Goal: Find specific page/section: Find specific page/section

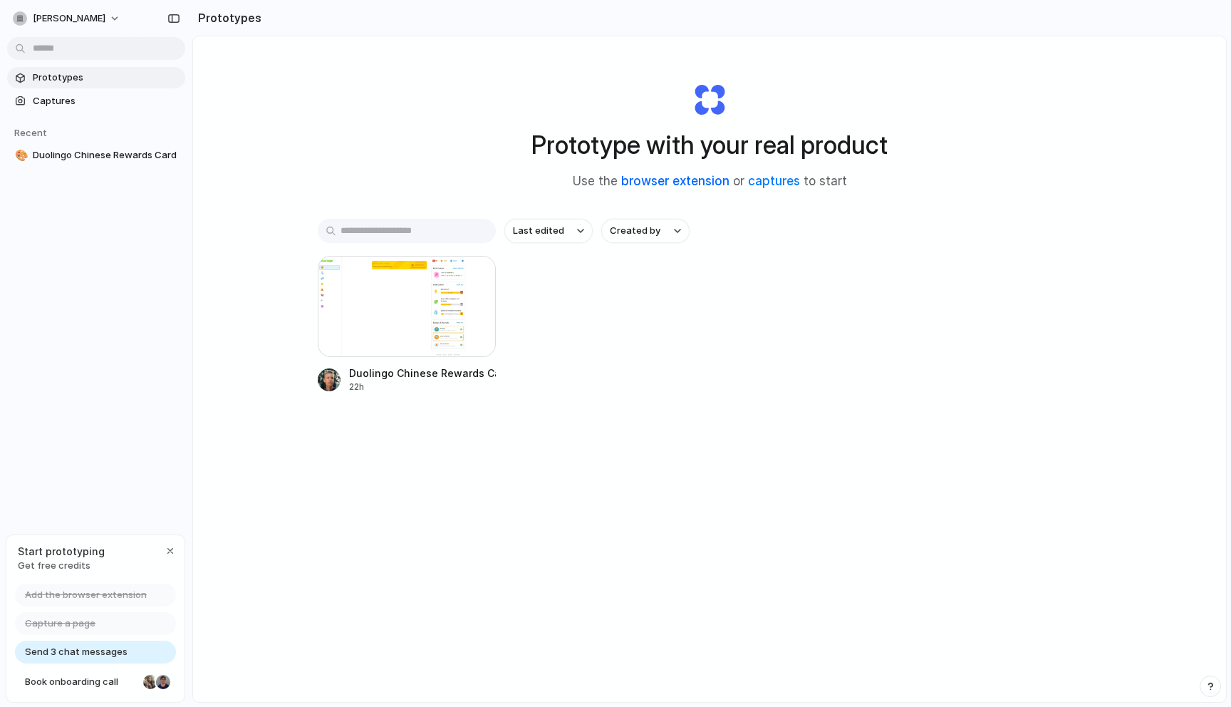
click at [687, 184] on link "browser extension" at bounding box center [675, 181] width 108 height 14
click at [777, 187] on link "captures" at bounding box center [774, 181] width 52 height 14
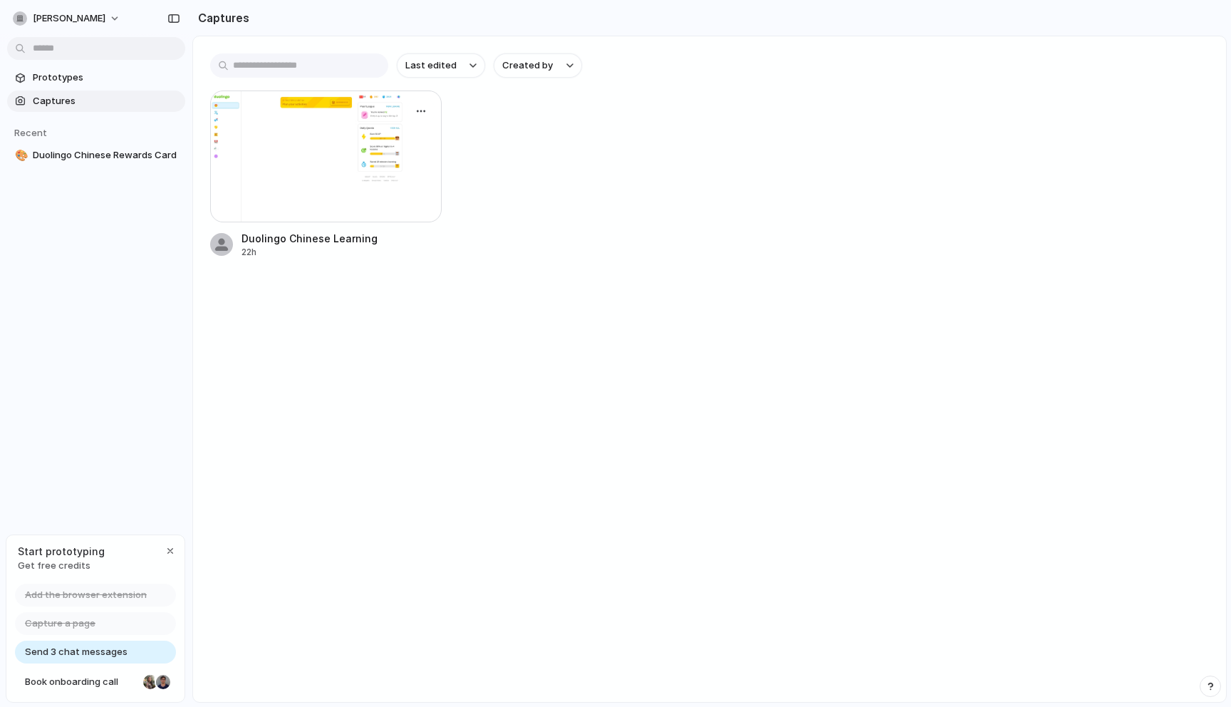
click at [301, 205] on div at bounding box center [326, 156] width 232 height 132
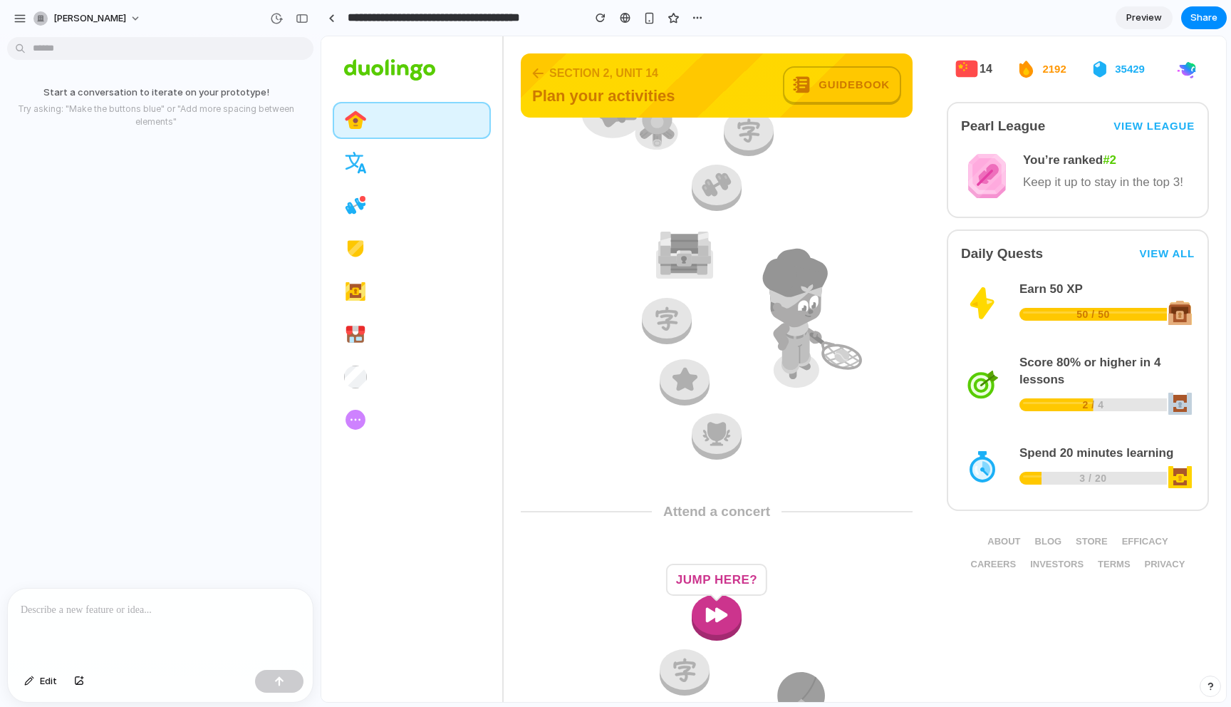
scroll to position [10034, 0]
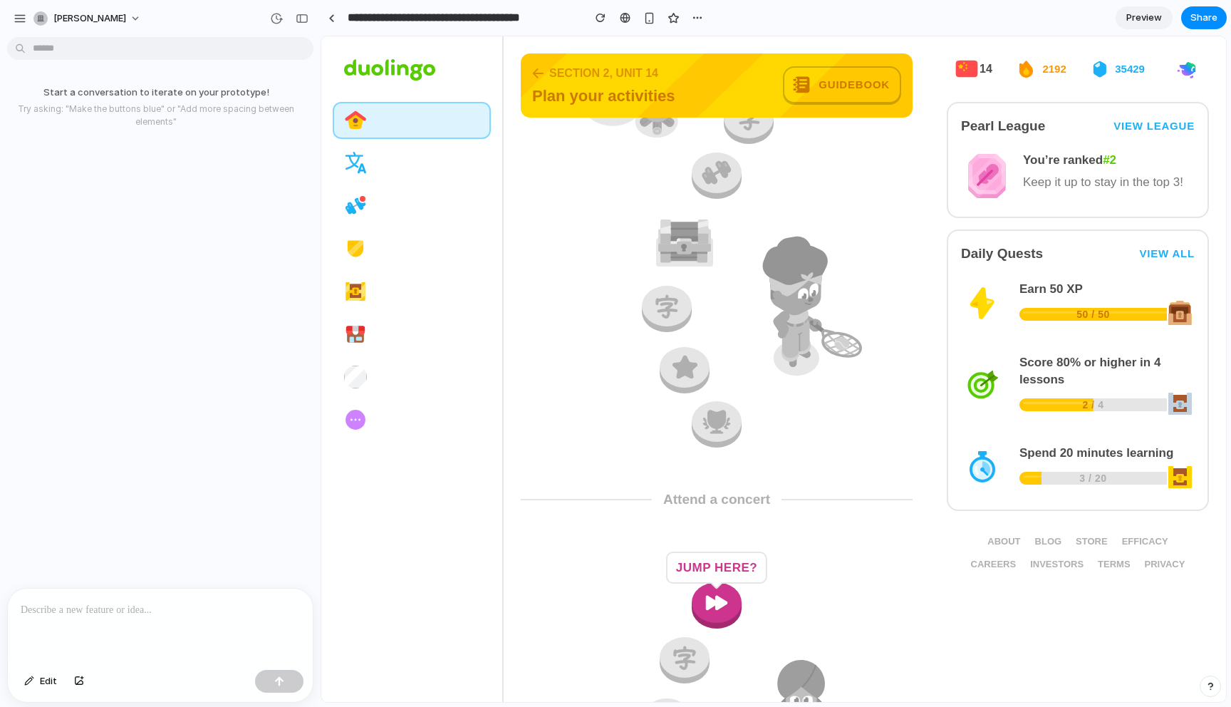
drag, startPoint x: 663, startPoint y: 321, endPoint x: 829, endPoint y: 467, distance: 221.1
drag, startPoint x: 698, startPoint y: 373, endPoint x: 811, endPoint y: 435, distance: 129.5
click at [811, 435] on div "Jump here?" at bounding box center [717, 169] width 392 height 591
drag, startPoint x: 715, startPoint y: 427, endPoint x: 822, endPoint y: 435, distance: 107.2
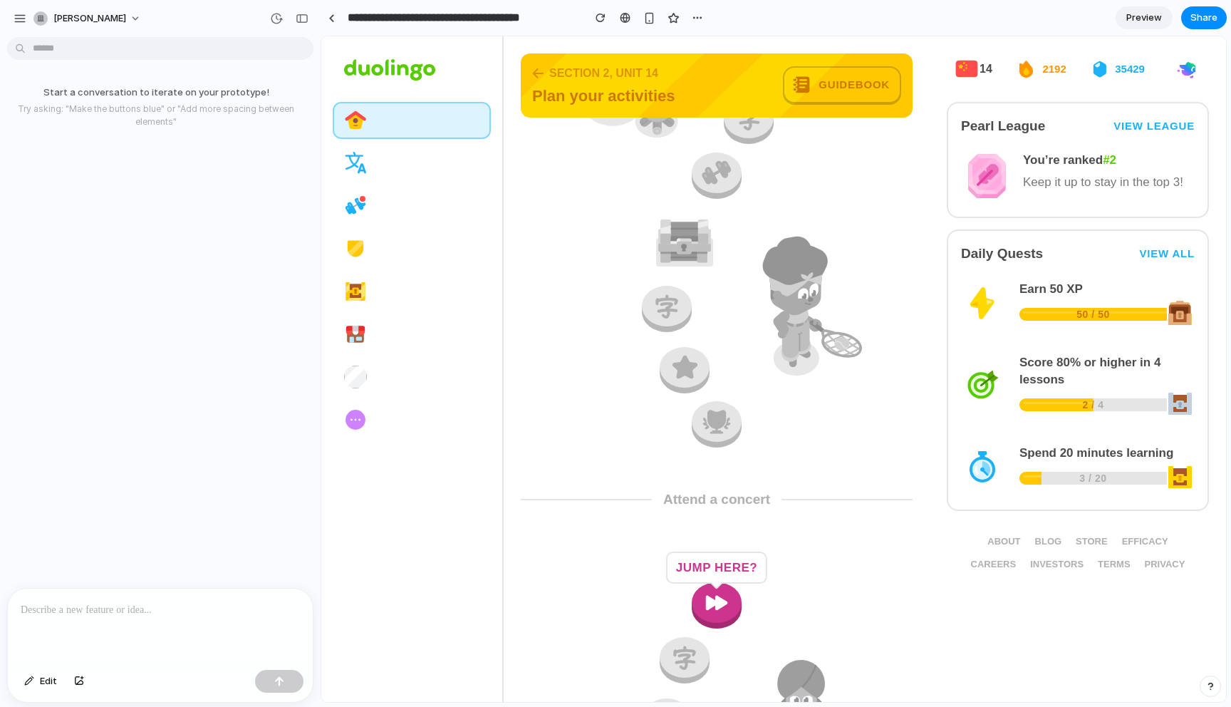
click at [822, 435] on div "Jump here?" at bounding box center [717, 169] width 392 height 591
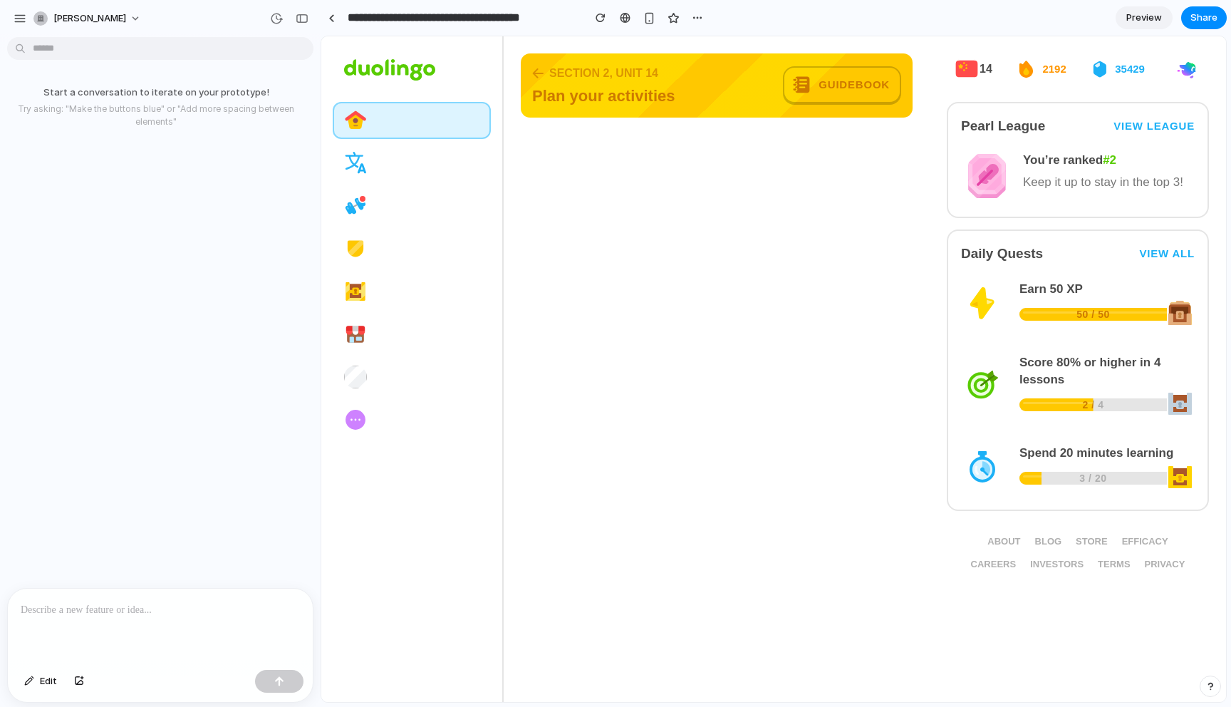
scroll to position [0, 0]
